Goal: Communication & Community: Participate in discussion

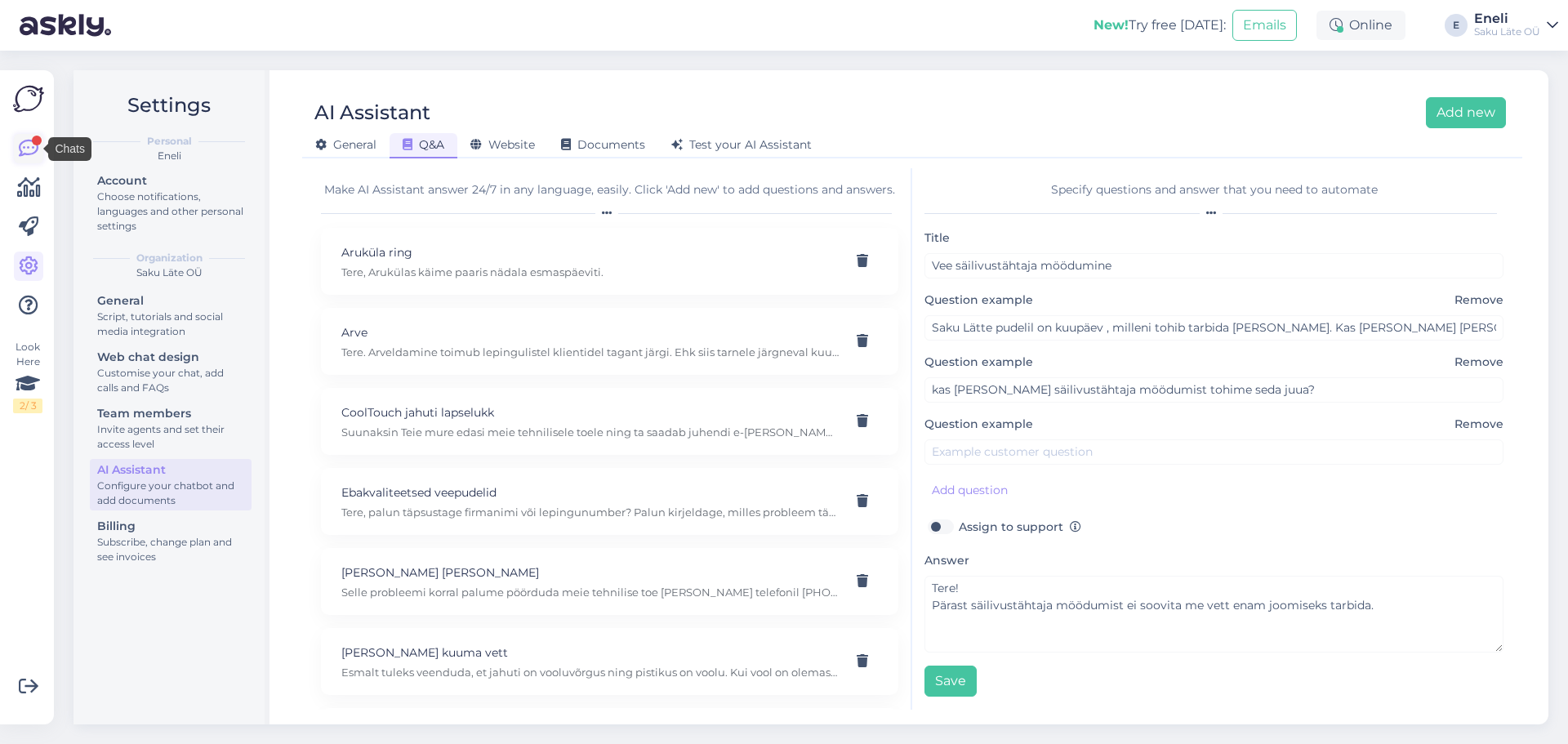
click at [31, 145] on icon at bounding box center [29, 148] width 20 height 20
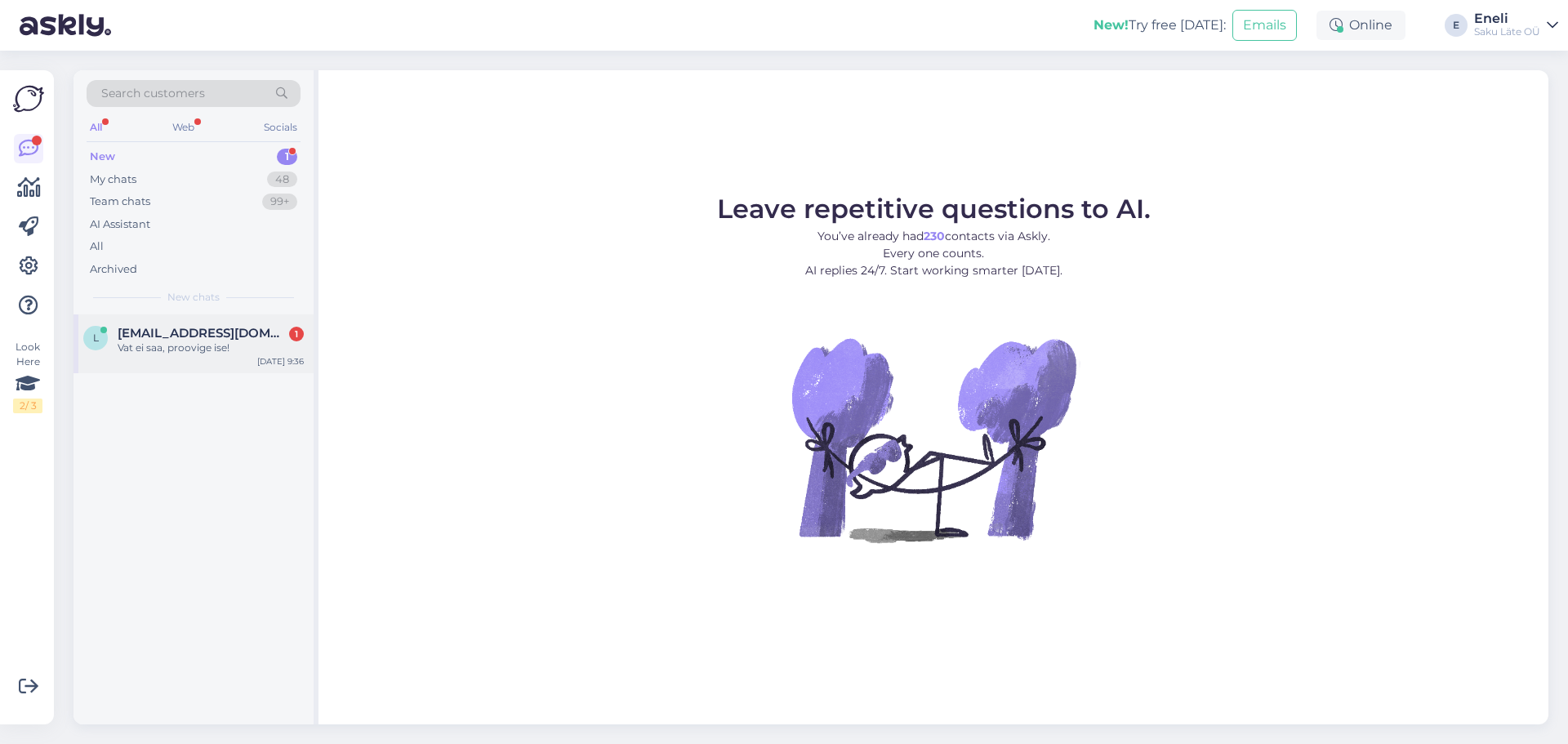
click at [133, 355] on div "l [EMAIL_ADDRESS][DOMAIN_NAME] 1 Vat ei saa, proovige ise! [DATE] 9:36" at bounding box center [193, 343] width 240 height 58
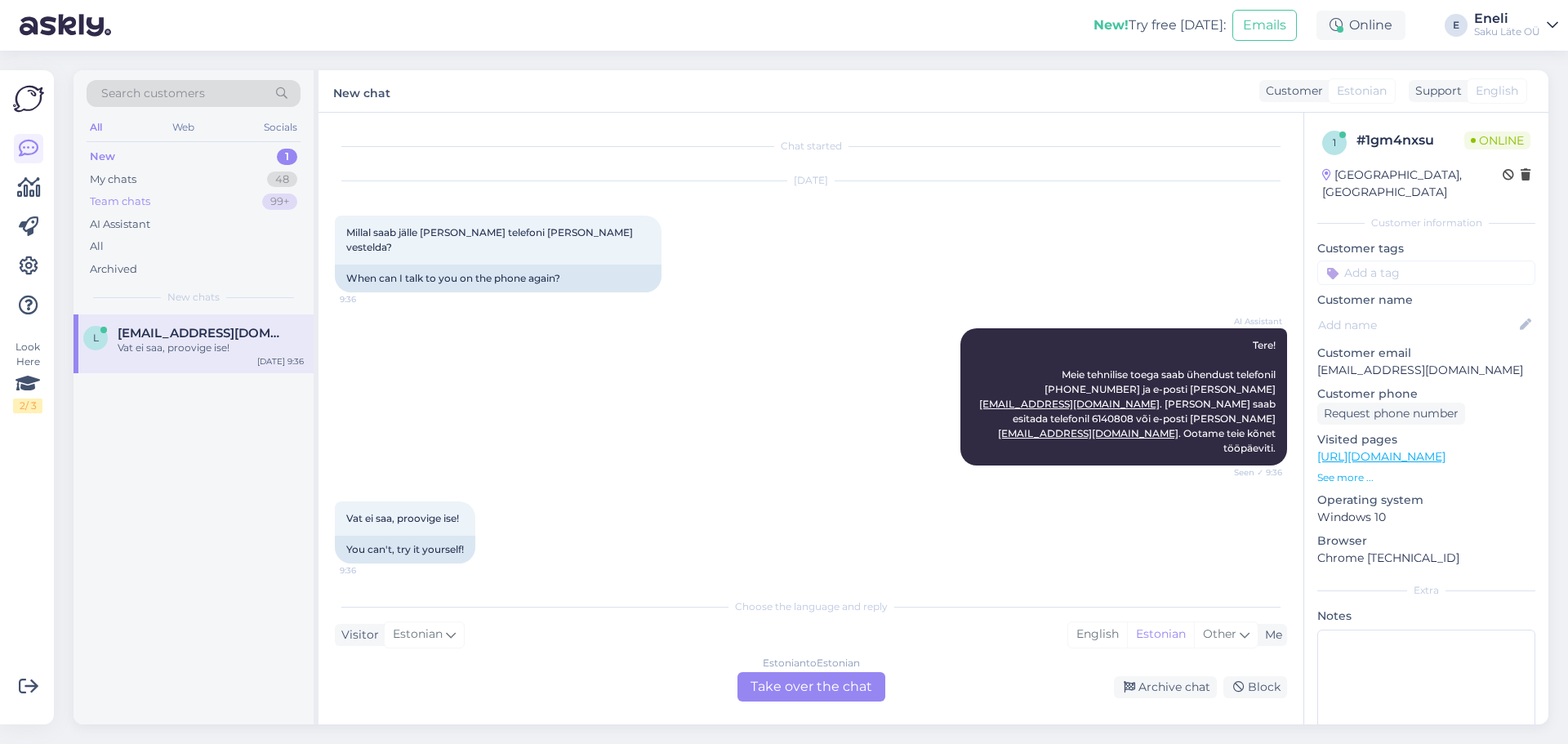
click at [127, 204] on div "Team chats" at bounding box center [120, 202] width 60 height 17
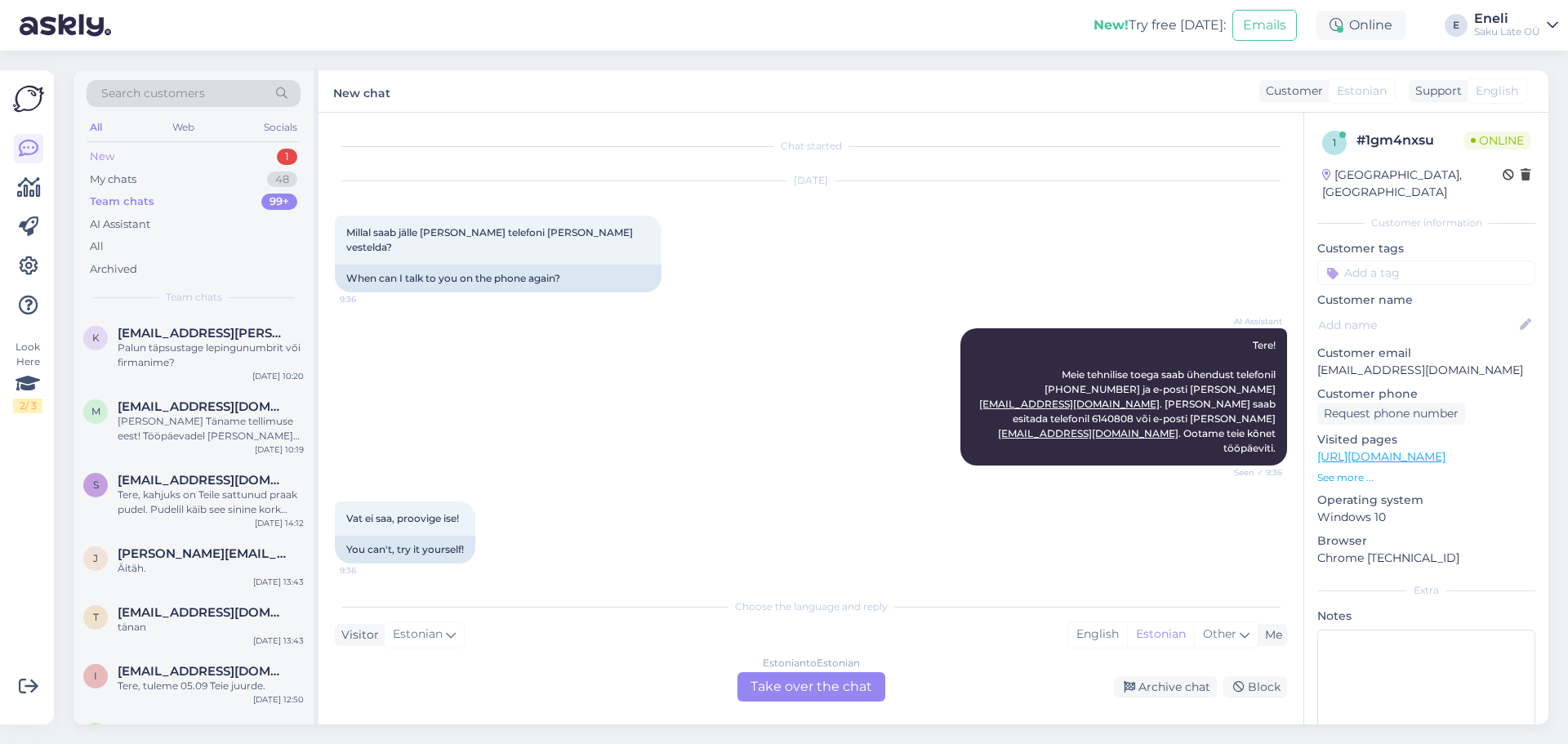
click at [115, 157] on div "New 1" at bounding box center [194, 156] width 214 height 23
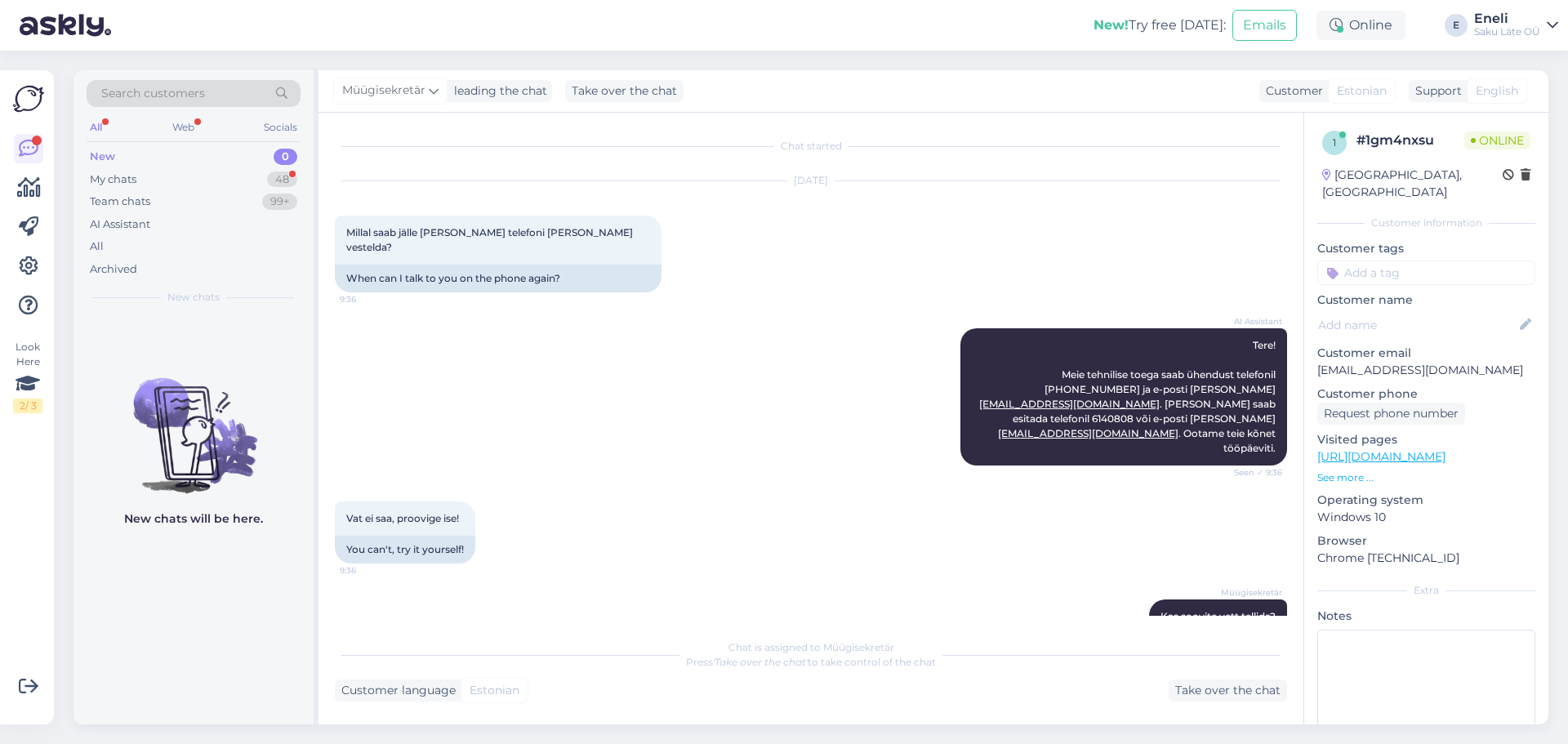
scroll to position [573, 0]
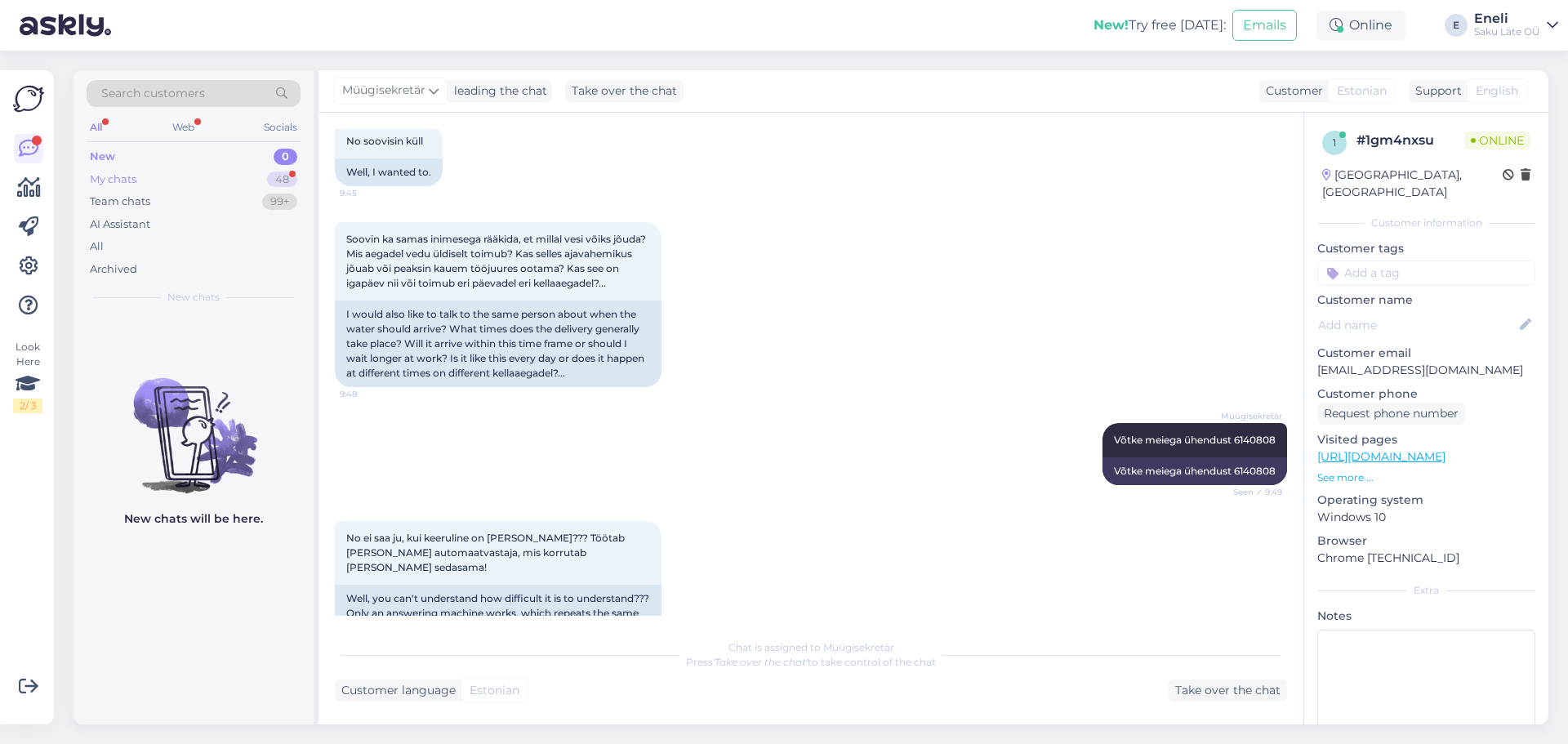
click at [111, 179] on div "My chats" at bounding box center [113, 179] width 46 height 17
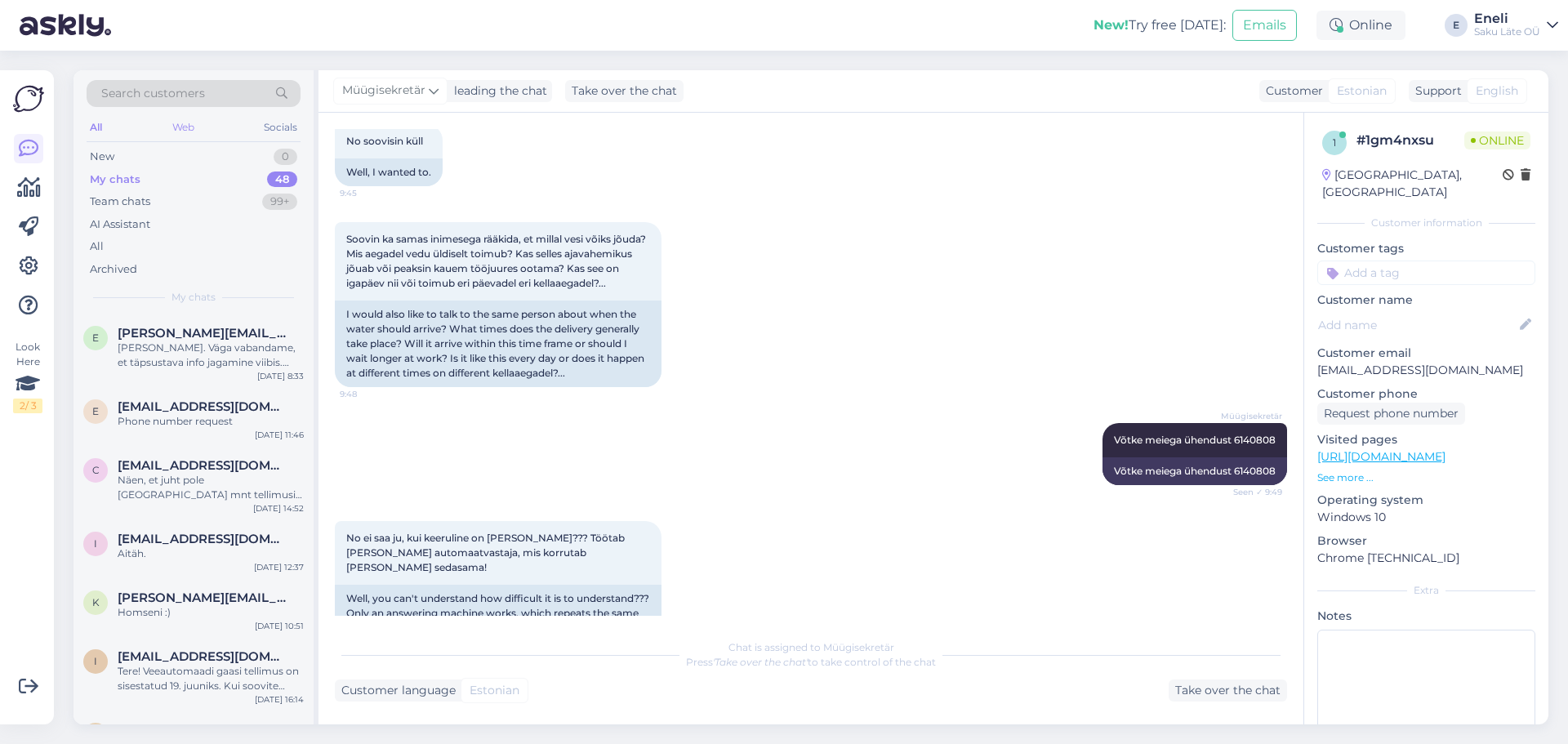
click at [180, 123] on div "Web" at bounding box center [183, 126] width 29 height 21
click at [101, 122] on div "All" at bounding box center [96, 126] width 19 height 21
click at [155, 191] on div "Team chats 99+" at bounding box center [194, 201] width 214 height 23
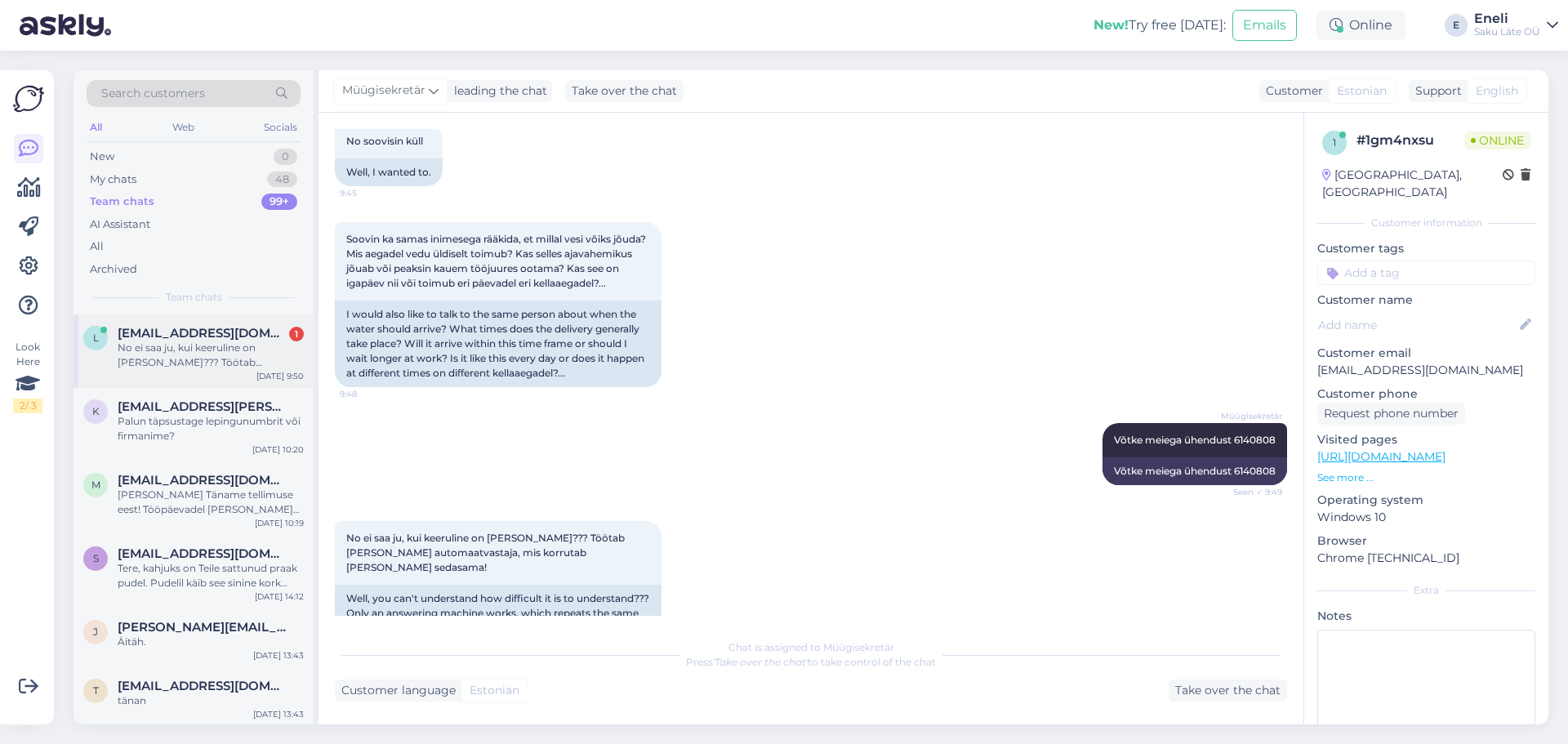
click at [223, 369] on div "No ei saa ju, kui keeruline on [PERSON_NAME]??? Töötab [PERSON_NAME] automaatva…" at bounding box center [211, 355] width 186 height 30
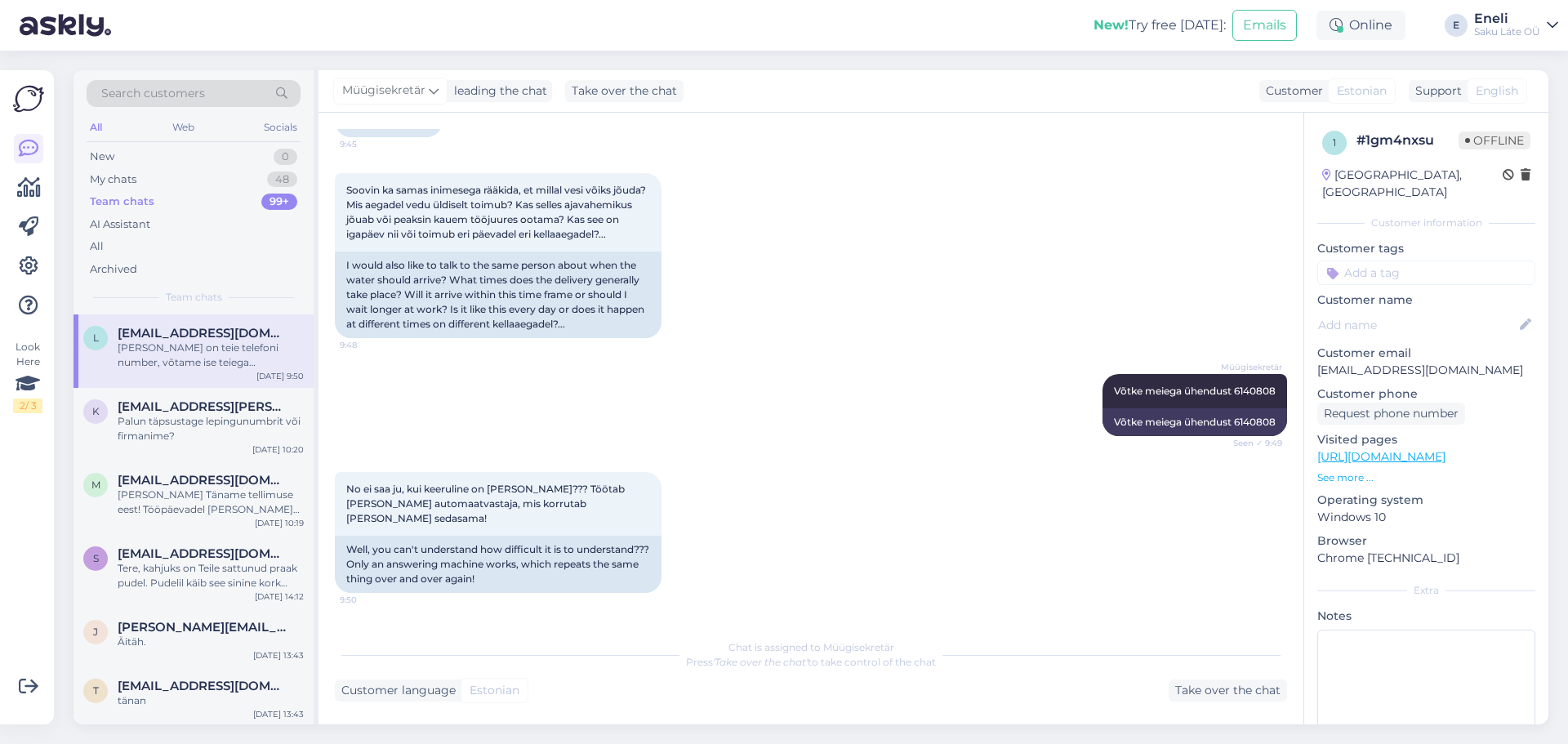
scroll to position [671, 0]
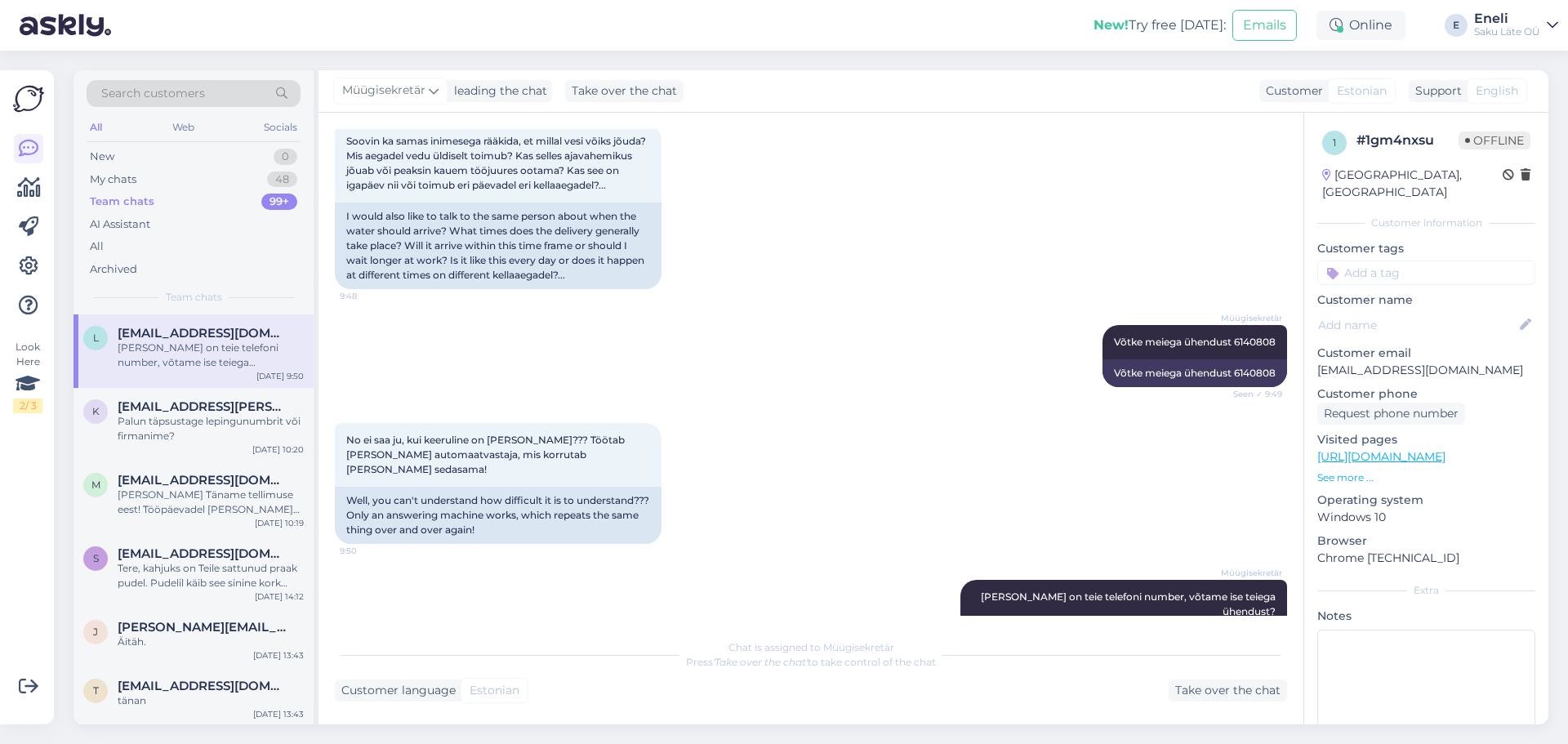
click at [22, 99] on img at bounding box center [28, 98] width 31 height 31
click at [26, 152] on icon at bounding box center [29, 148] width 20 height 20
click at [111, 156] on div "New" at bounding box center [102, 156] width 25 height 17
